Goal: Navigation & Orientation: Find specific page/section

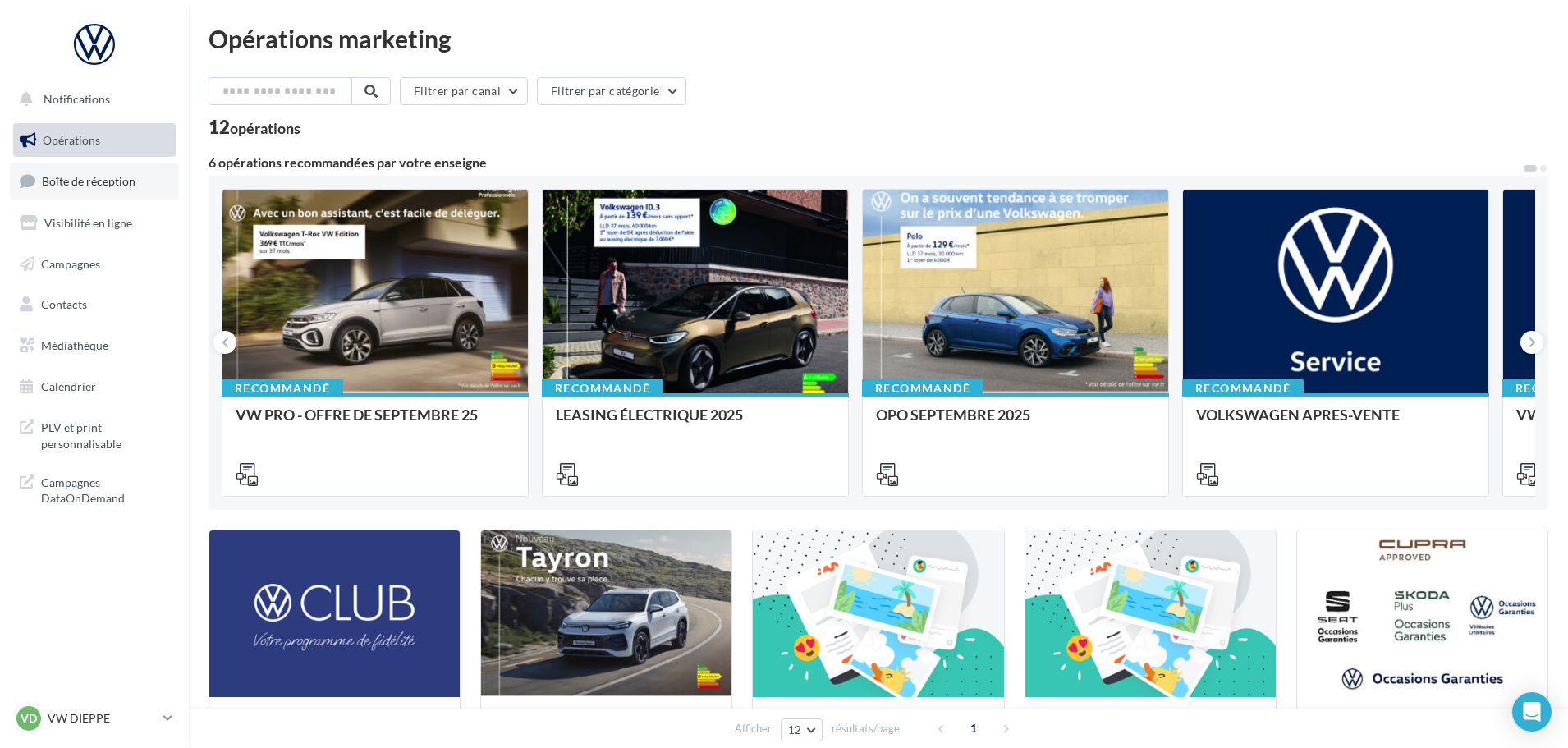
click at [87, 174] on span "Boîte de réception" at bounding box center [88, 181] width 93 height 14
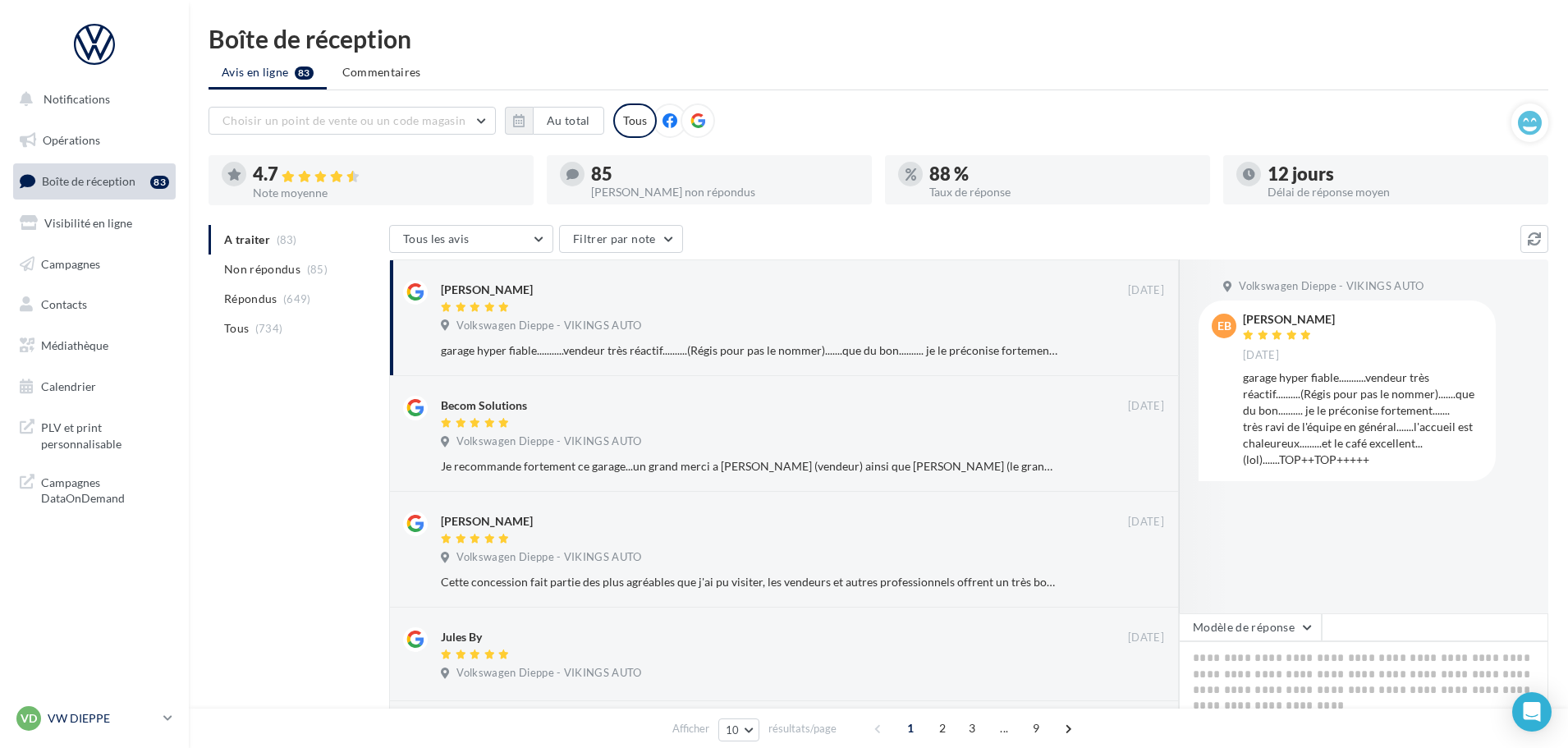
click at [110, 715] on p "VW DIEPPE" at bounding box center [102, 718] width 109 height 16
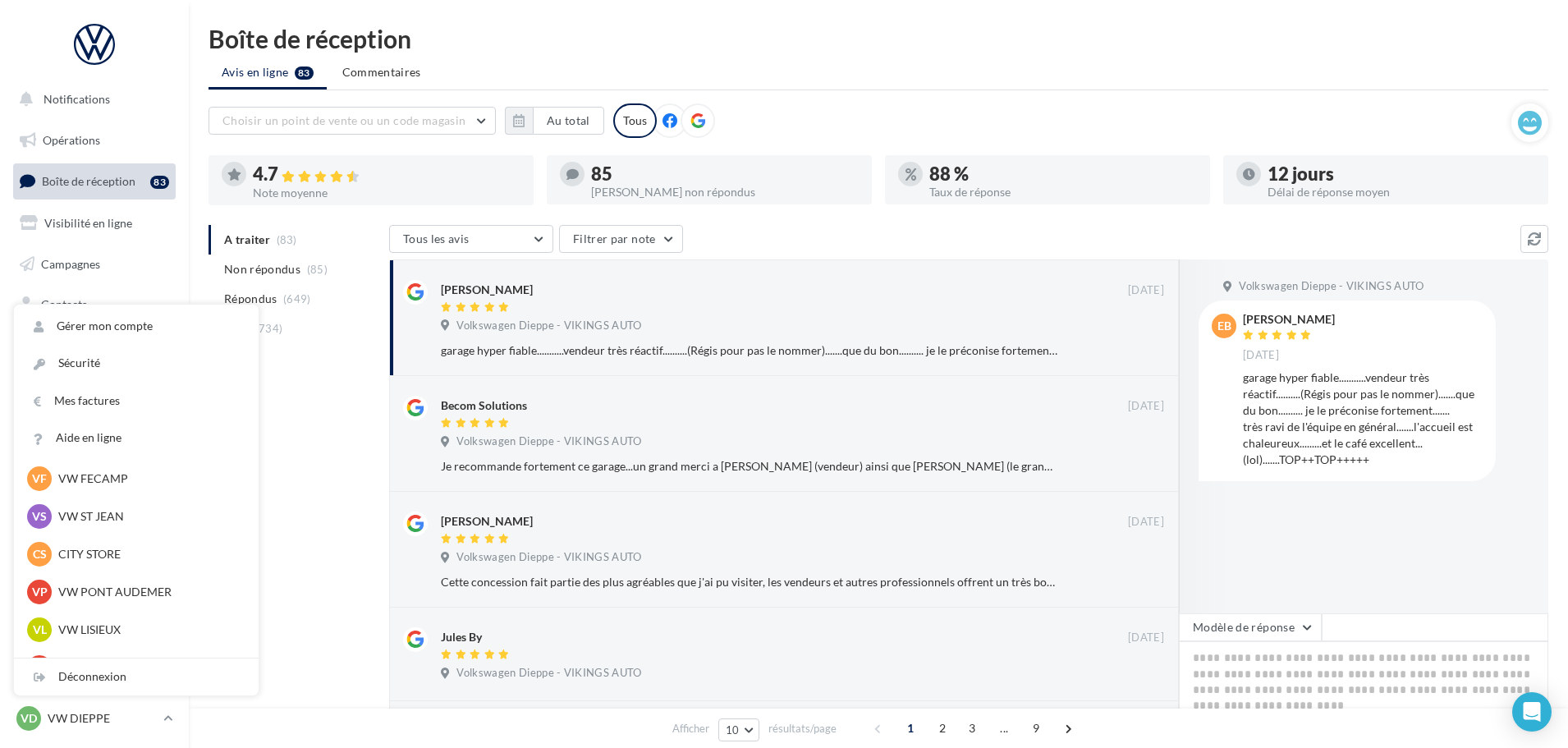
scroll to position [246, 0]
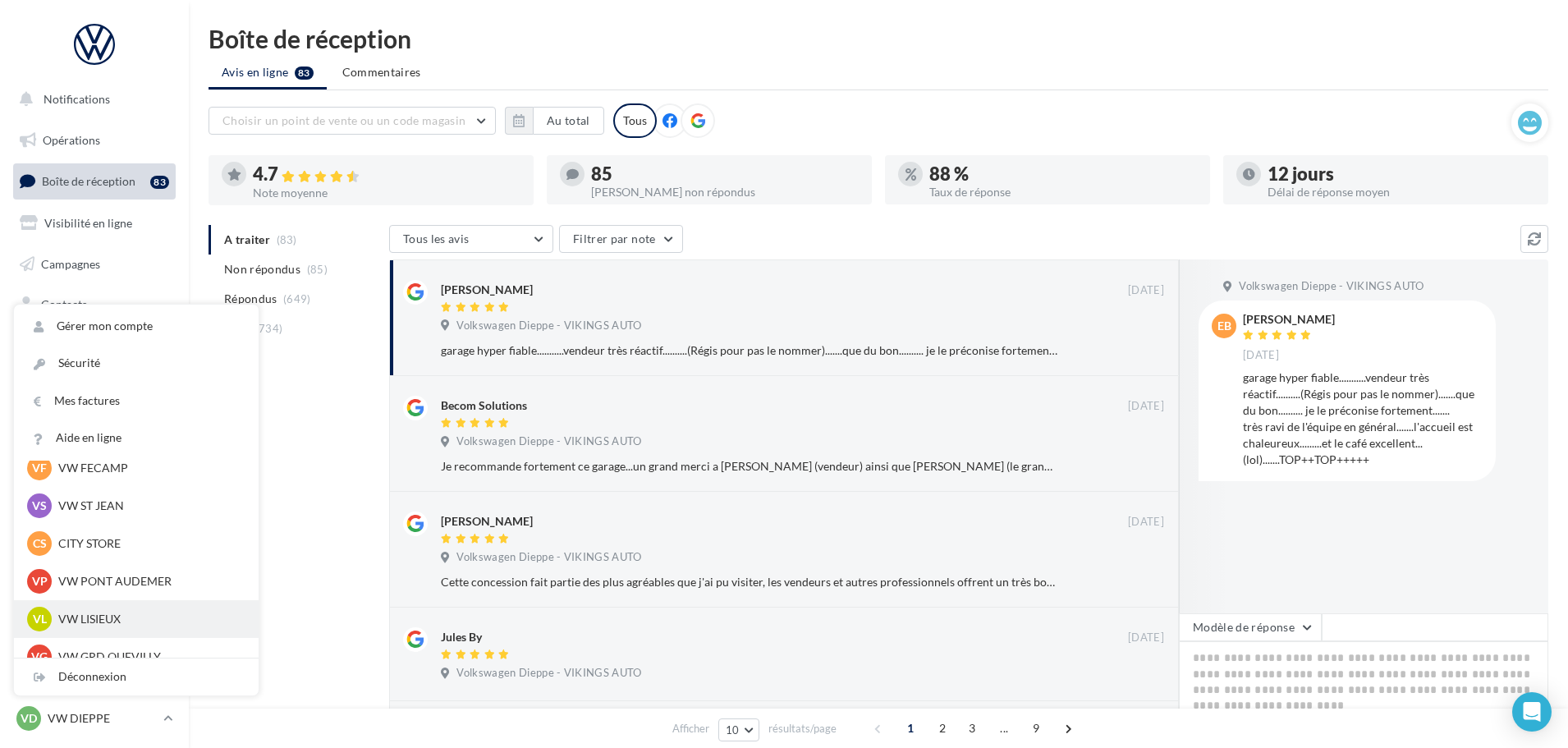
click at [96, 621] on p "VW LISIEUX" at bounding box center [148, 619] width 181 height 16
